Goal: Task Accomplishment & Management: Use online tool/utility

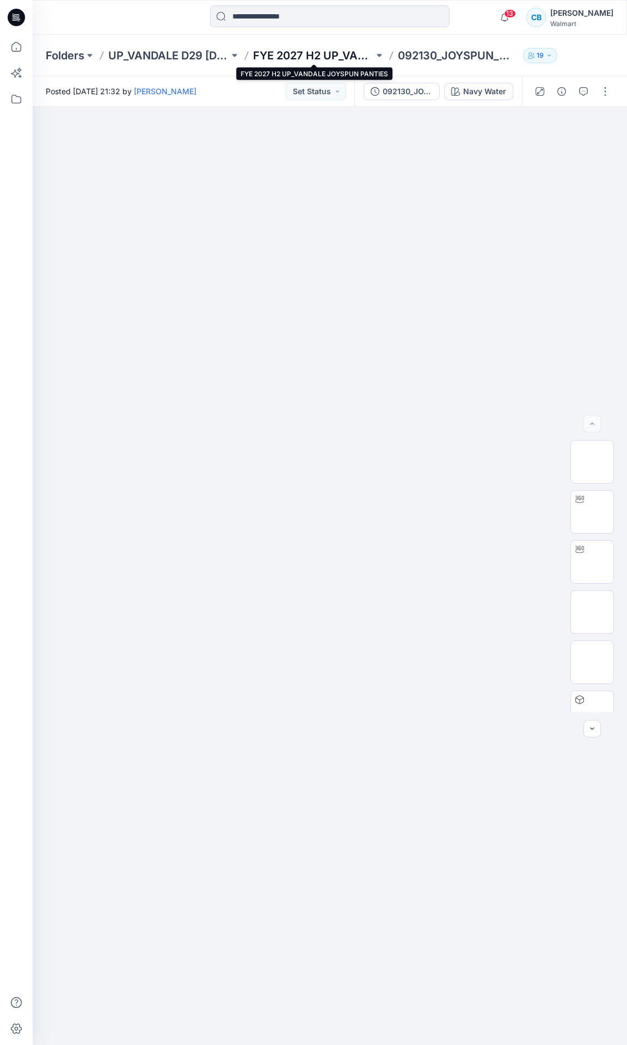
click at [345, 52] on p "FYE 2027 H2 UP_VANDALE JOYSPUN PANTIES" at bounding box center [313, 55] width 121 height 15
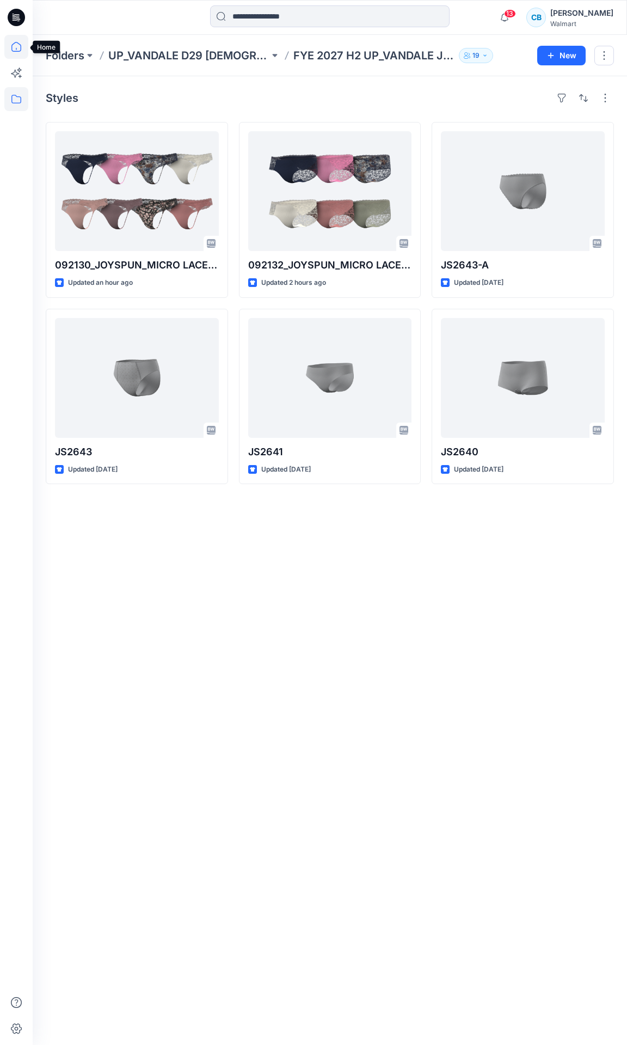
click at [10, 45] on icon at bounding box center [16, 47] width 24 height 24
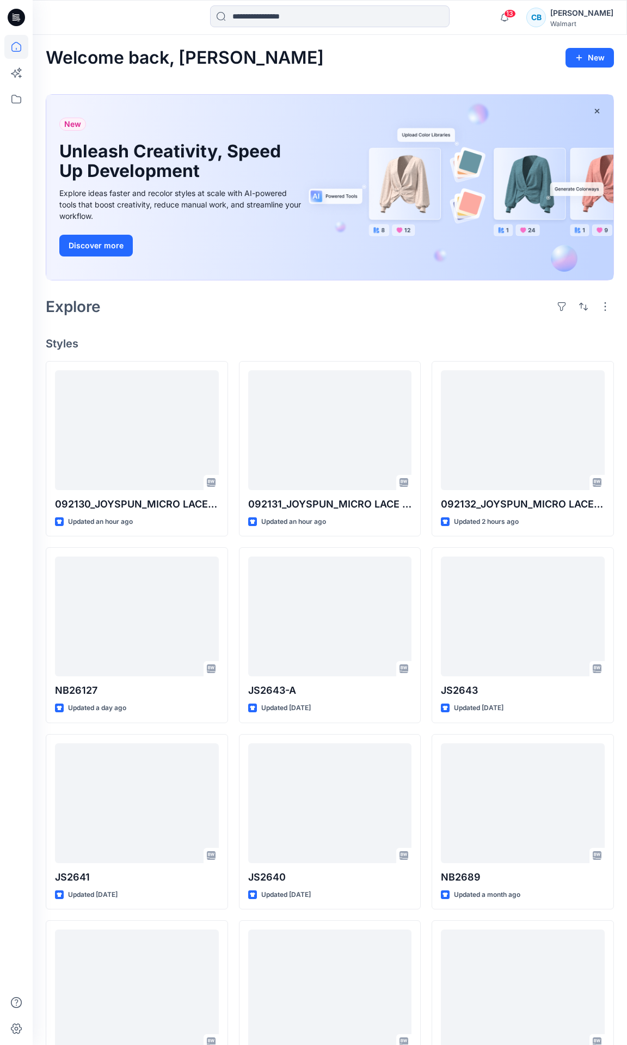
drag, startPoint x: 295, startPoint y: 53, endPoint x: 401, endPoint y: 59, distance: 106.4
click at [401, 59] on div "Welcome back, Carla New" at bounding box center [330, 58] width 569 height 20
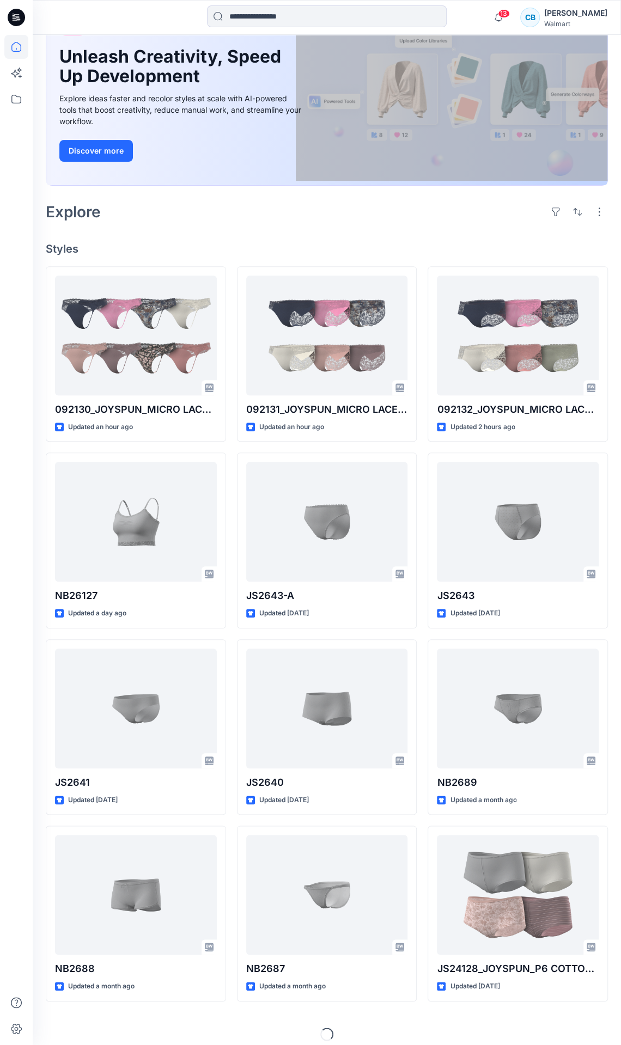
scroll to position [100, 0]
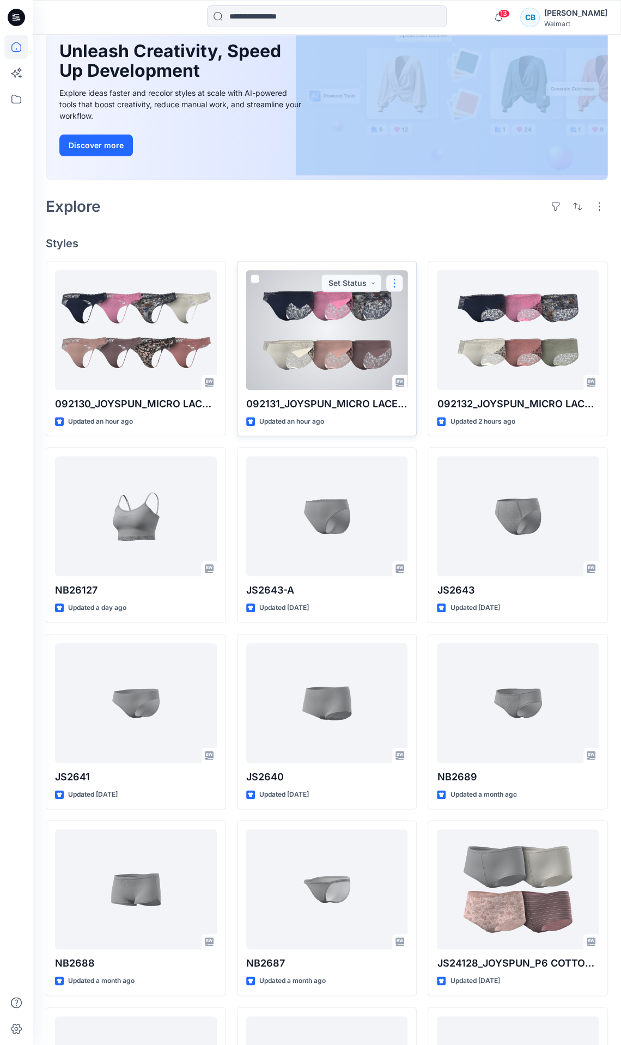
click at [396, 283] on button "button" at bounding box center [394, 282] width 17 height 17
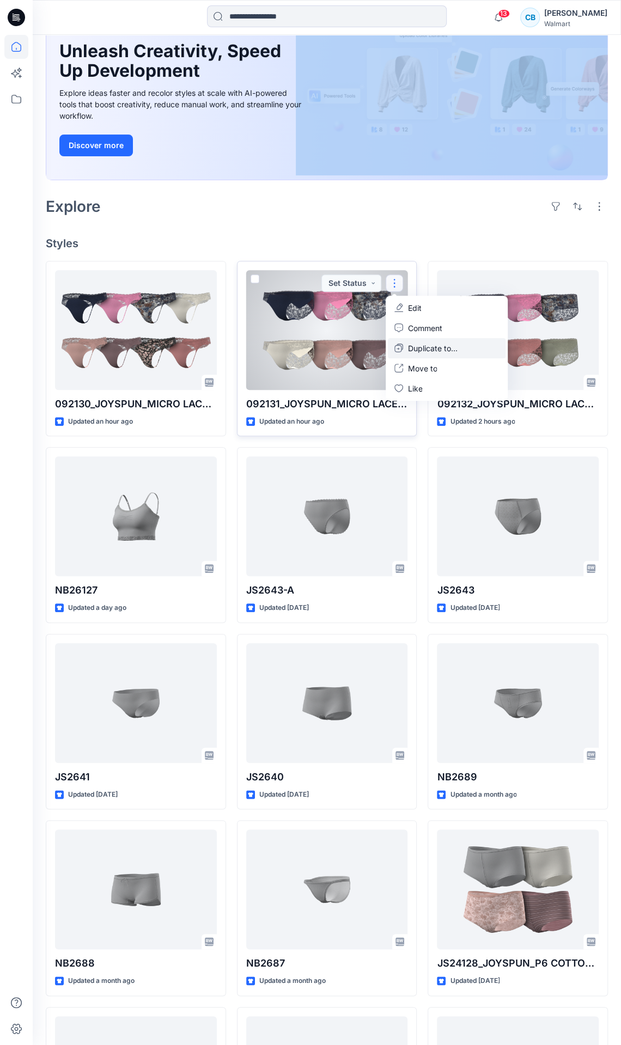
click at [429, 349] on p "Duplicate to..." at bounding box center [432, 347] width 50 height 11
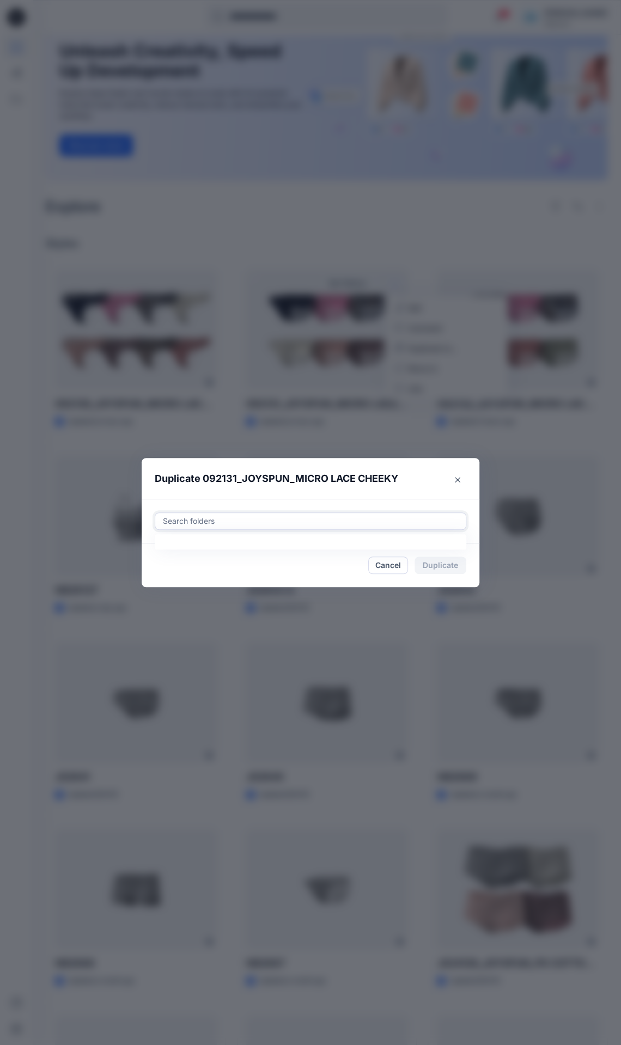
click at [292, 516] on div at bounding box center [310, 521] width 297 height 13
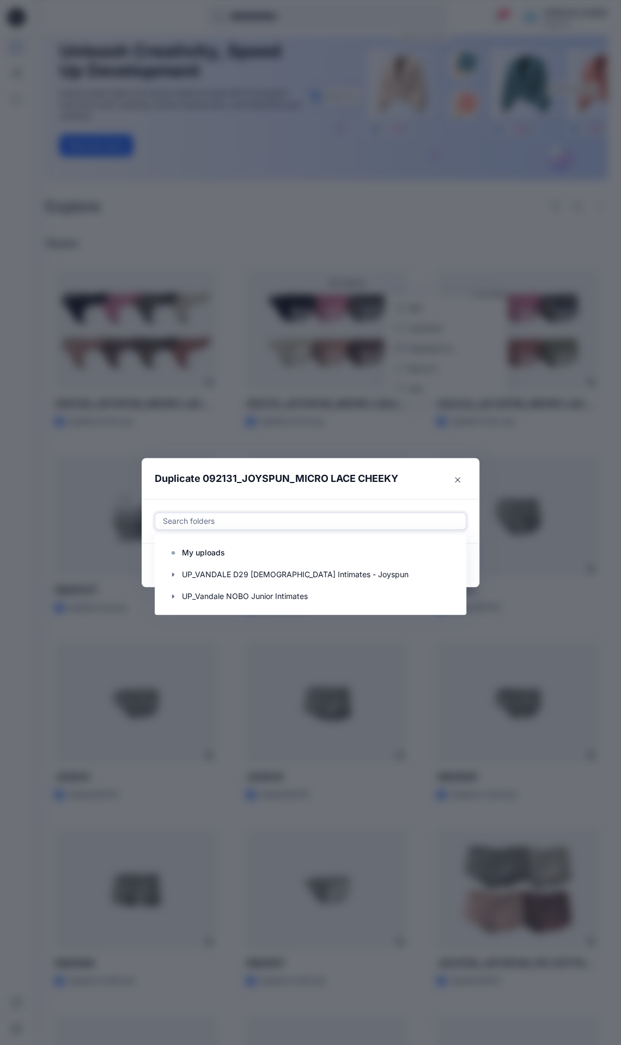
paste input "**********"
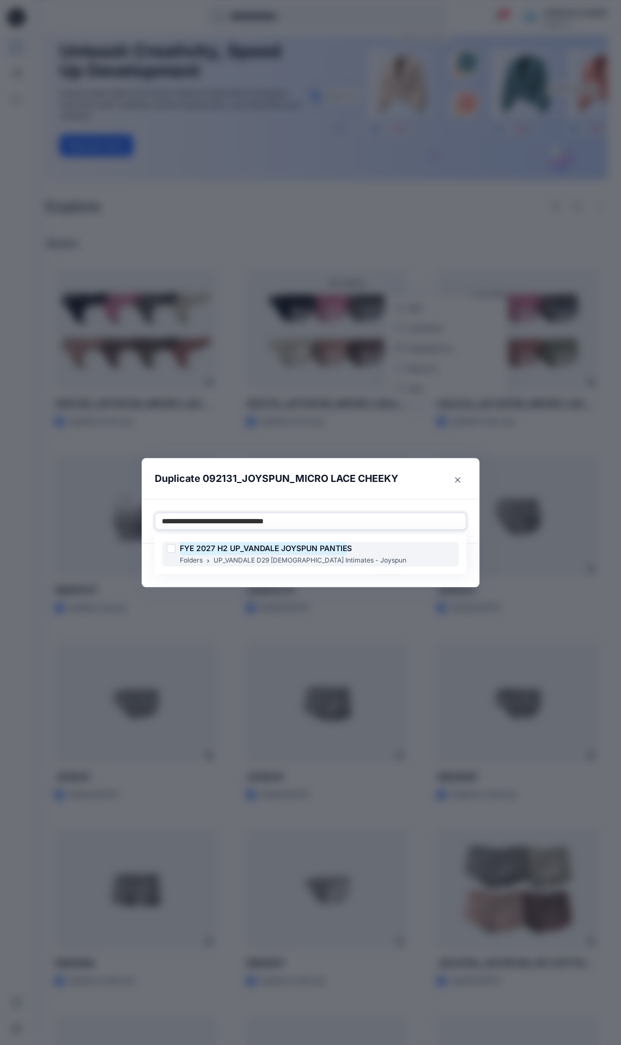
click at [283, 550] on mark "FYE 2027 H2 UP_VANDALE JOYSPUN PANTIE" at bounding box center [263, 548] width 167 height 15
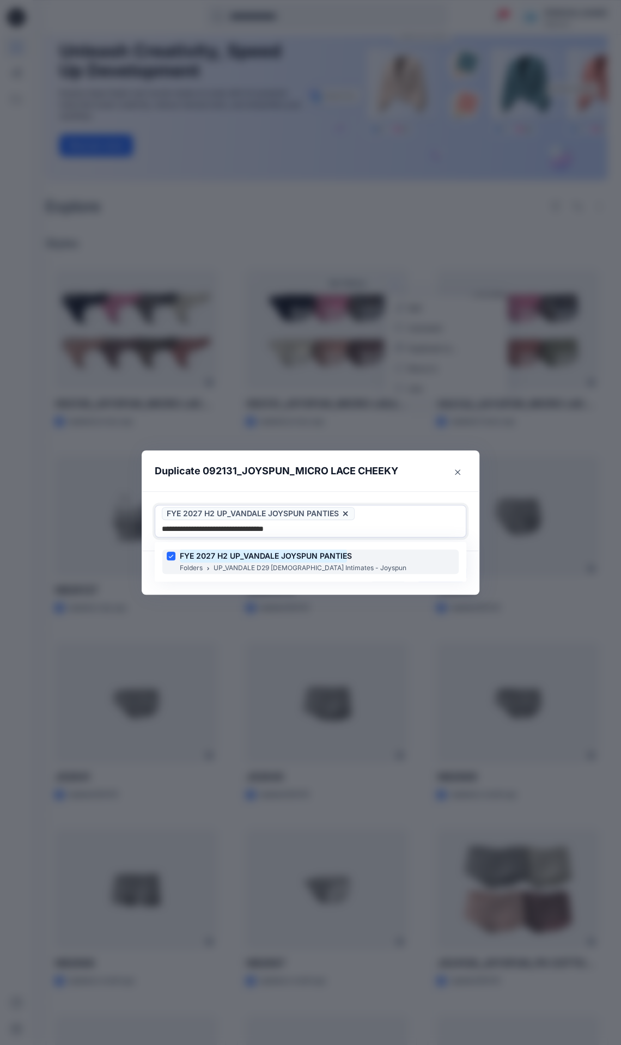
click at [305, 557] on mark "FYE 2027 H2 UP_VANDALE JOYSPUN PANTIE" at bounding box center [263, 555] width 167 height 15
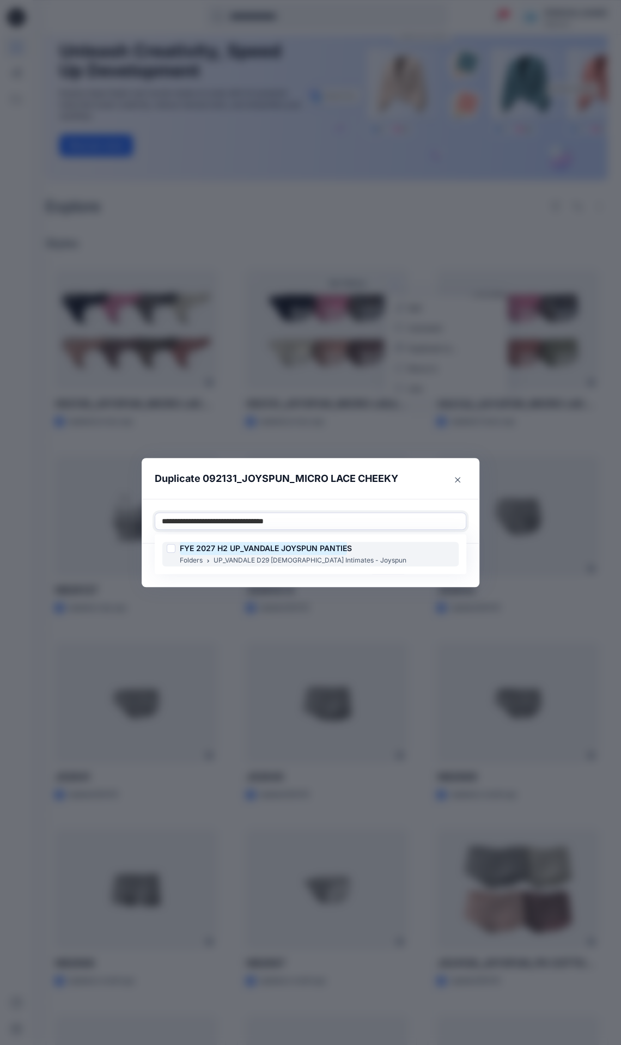
click at [364, 547] on div "FYE 2027 H2 UP_VANDALE JOYSPUN PANTIE S Folders UP_VANDALE D29 Ladies Intimates…" at bounding box center [310, 554] width 296 height 25
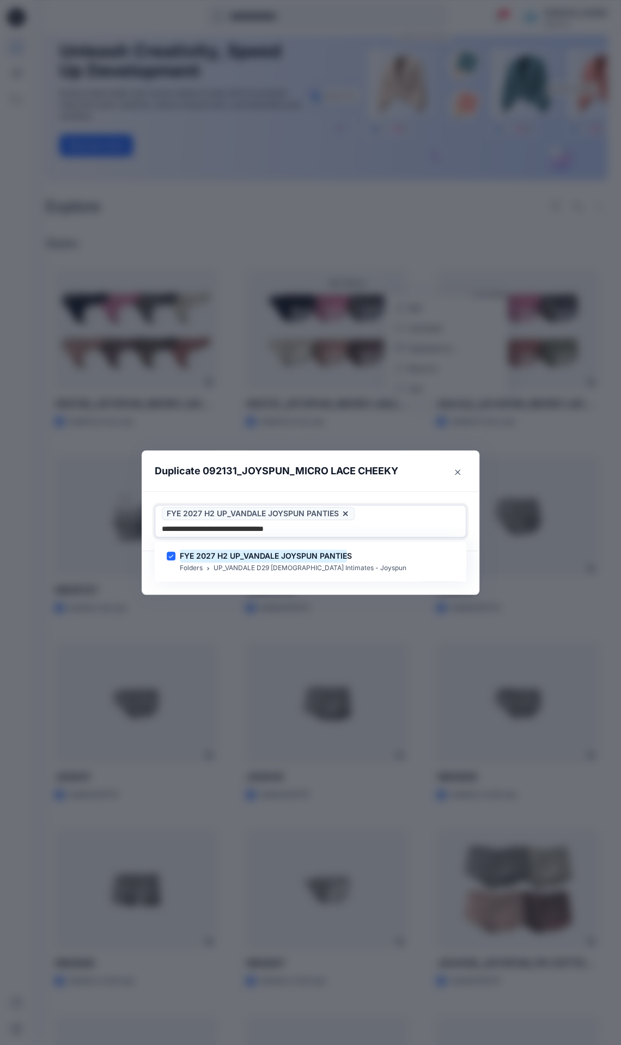
type input "**********"
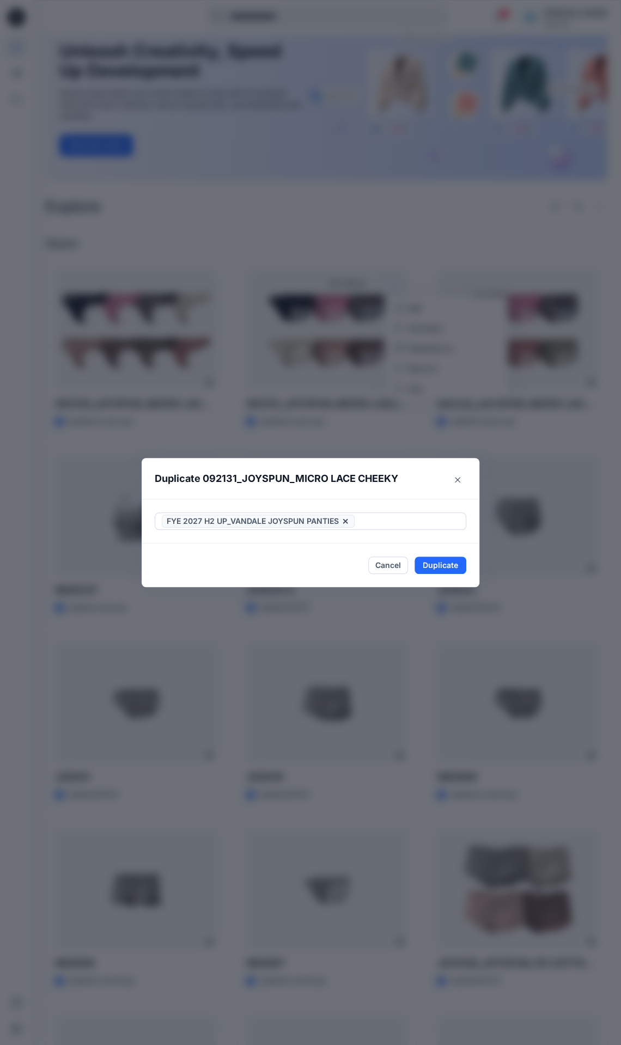
click at [363, 473] on p "Duplicate 092131_JOYSPUN_MICRO LACE CHEEKY" at bounding box center [276, 478] width 243 height 15
click at [451, 559] on button "Duplicate" at bounding box center [440, 565] width 52 height 17
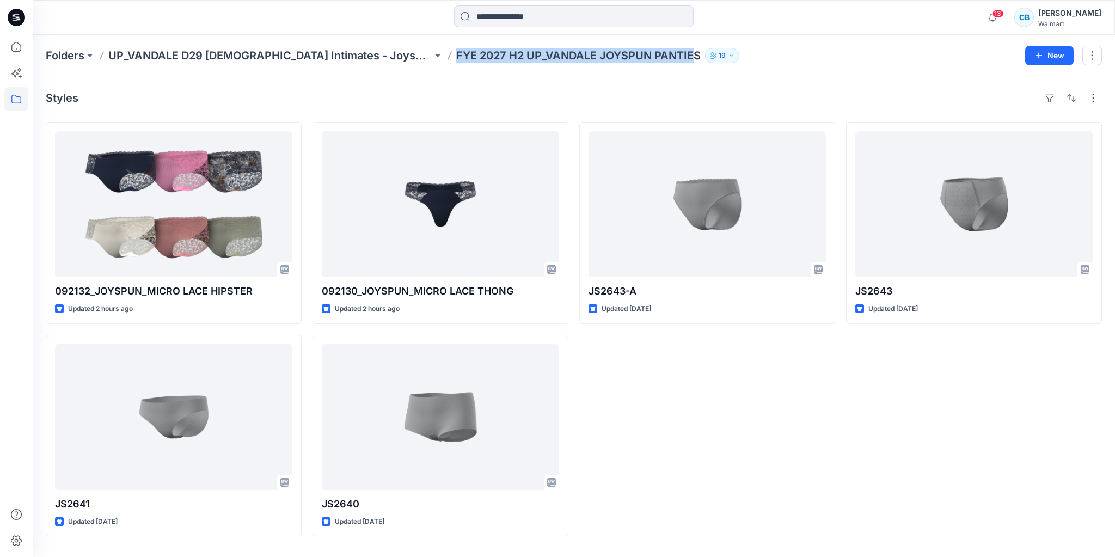
drag, startPoint x: 612, startPoint y: 57, endPoint x: 364, endPoint y: 55, distance: 247.8
click at [368, 54] on div "Folders UP_VANDALE D29 [DEMOGRAPHIC_DATA] Intimates - Joyspun FYE 2027 H2 UP_VA…" at bounding box center [532, 55] width 972 height 15
copy p "FYE 2027 H2 UP_VANDALE JOYSPUN PANTIE"
